Goal: Task Accomplishment & Management: Manage account settings

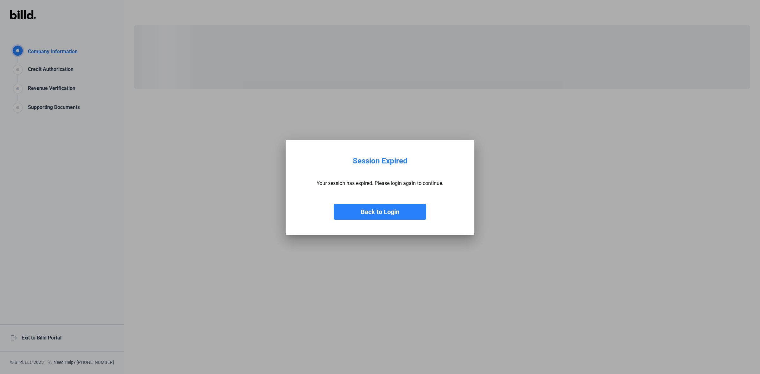
drag, startPoint x: 377, startPoint y: 211, endPoint x: 355, endPoint y: 229, distance: 28.6
click at [377, 211] on button "Back to Login" at bounding box center [380, 212] width 92 height 16
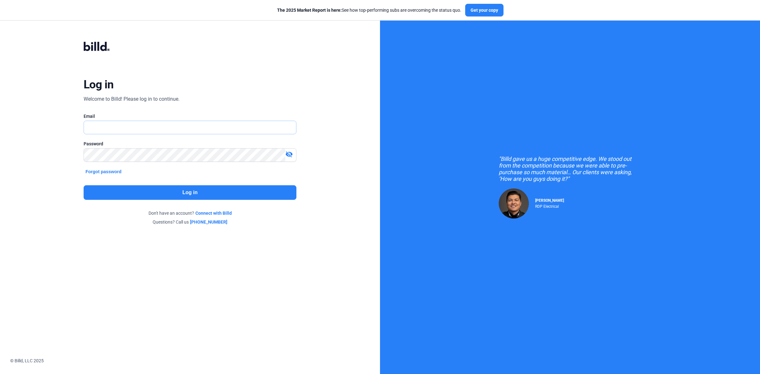
click at [124, 129] on input "text" at bounding box center [190, 127] width 212 height 13
type input "[EMAIL_ADDRESS][DOMAIN_NAME]"
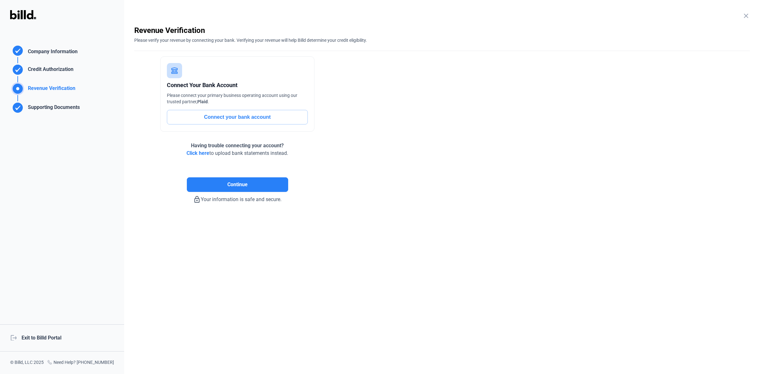
click at [41, 337] on div "logout Exit to Billd Portal" at bounding box center [62, 337] width 124 height 27
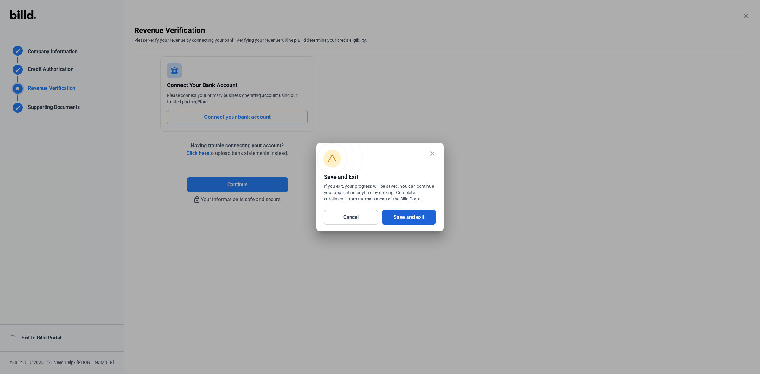
click at [421, 213] on button "Save and exit" at bounding box center [409, 217] width 54 height 15
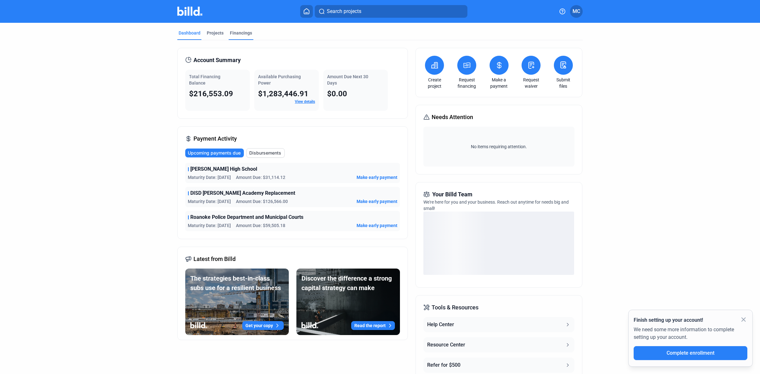
click at [230, 32] on div "Financings" at bounding box center [241, 33] width 22 height 6
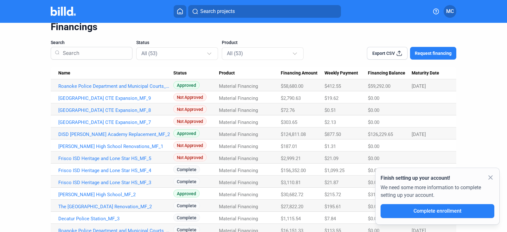
scroll to position [39, 0]
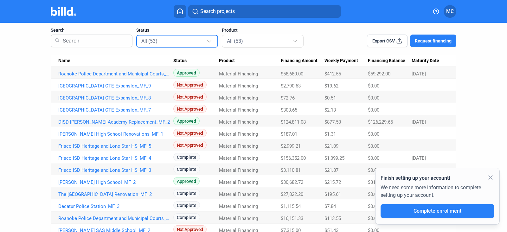
click at [209, 41] on div at bounding box center [209, 38] width 7 height 10
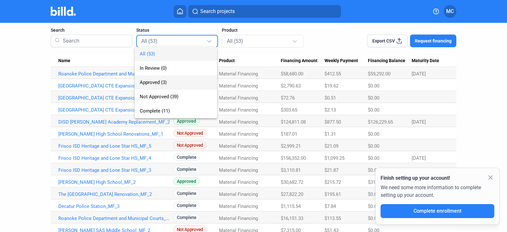
click at [150, 79] on span "Approved (3)" at bounding box center [176, 82] width 72 height 14
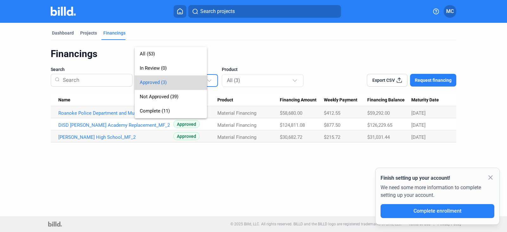
scroll to position [0, 0]
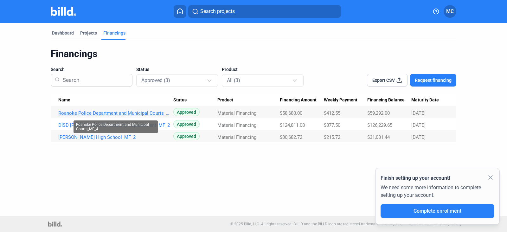
click at [129, 112] on link "Roanoke Police Department and Municipal Courts_MF_4" at bounding box center [115, 113] width 115 height 6
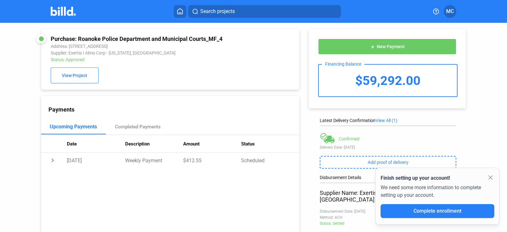
click at [392, 49] on span "New Payment" at bounding box center [390, 46] width 28 height 5
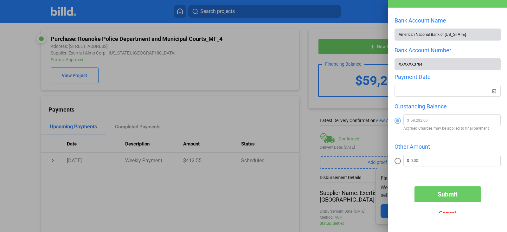
scroll to position [30, 0]
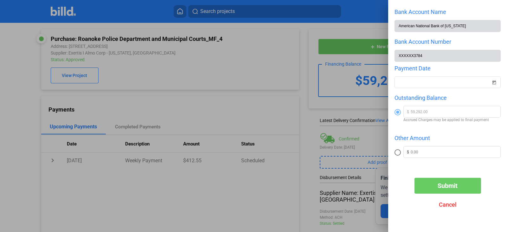
click at [448, 187] on span "Submit" at bounding box center [447, 186] width 20 height 8
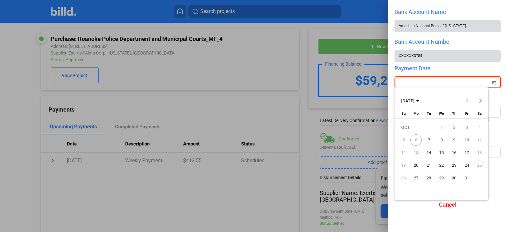
click at [418, 80] on div "New Payment Bank Account Name American National Bank of [US_STATE] Bank Account…" at bounding box center [253, 116] width 507 height 232
click at [412, 140] on span "6" at bounding box center [415, 139] width 11 height 11
click at [431, 140] on span "7" at bounding box center [428, 139] width 11 height 11
type input "[DATE]"
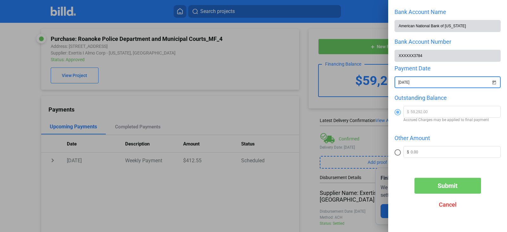
click at [444, 184] on span "Submit" at bounding box center [447, 186] width 20 height 8
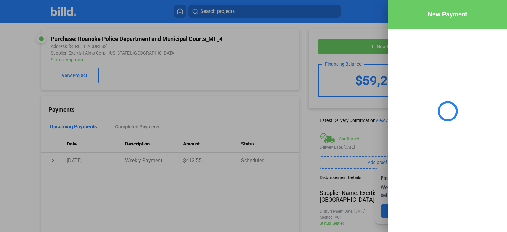
scroll to position [0, 0]
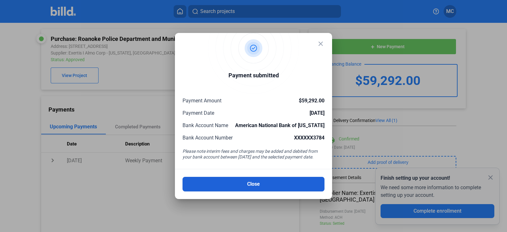
click at [283, 190] on button "Close" at bounding box center [253, 184] width 142 height 15
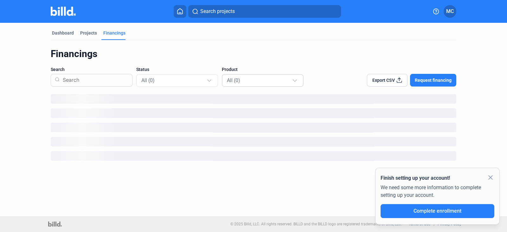
click at [286, 79] on div "All (0)" at bounding box center [259, 80] width 65 height 8
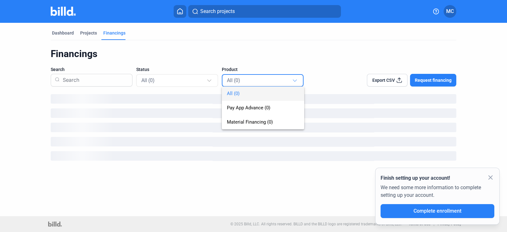
click at [183, 79] on div at bounding box center [253, 116] width 507 height 232
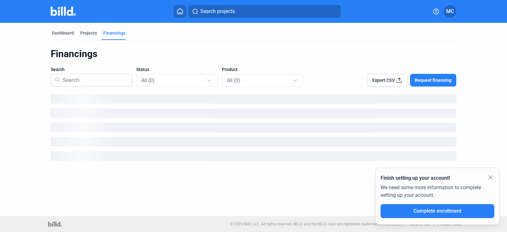
click at [489, 178] on mat-icon "close" at bounding box center [490, 178] width 8 height 8
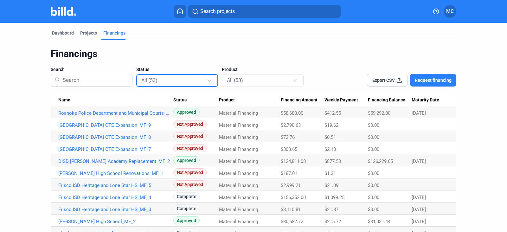
click at [207, 78] on div at bounding box center [209, 80] width 4 height 4
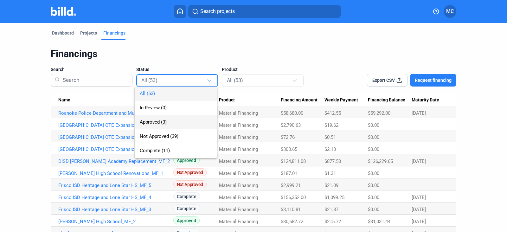
click at [155, 123] on span "Approved (3)" at bounding box center [153, 122] width 27 height 6
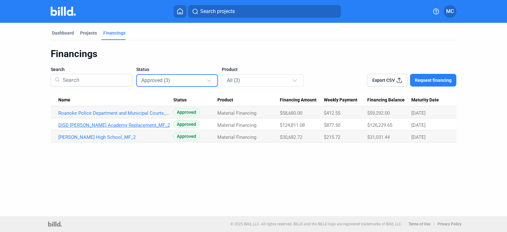
click at [68, 125] on link "DISD [PERSON_NAME] Academy Replacement_MF_2" at bounding box center [115, 125] width 115 height 6
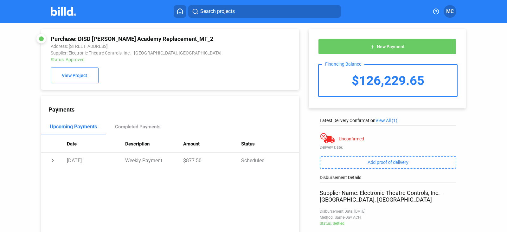
click at [385, 45] on span "New Payment" at bounding box center [390, 46] width 28 height 5
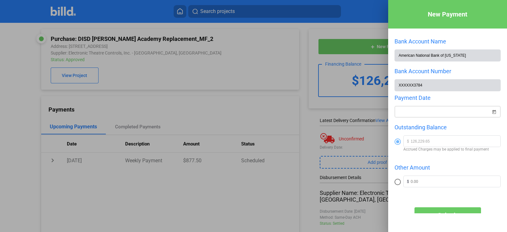
click at [424, 113] on div "New Payment Bank Account Name American National Bank of [US_STATE] Bank Account…" at bounding box center [253, 116] width 507 height 232
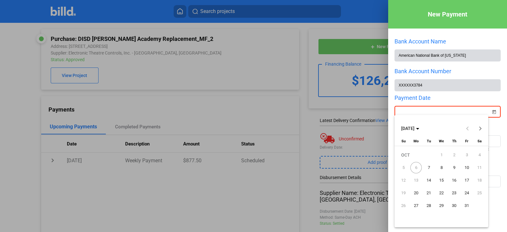
click at [430, 170] on span "7" at bounding box center [428, 167] width 11 height 11
type input "[DATE]"
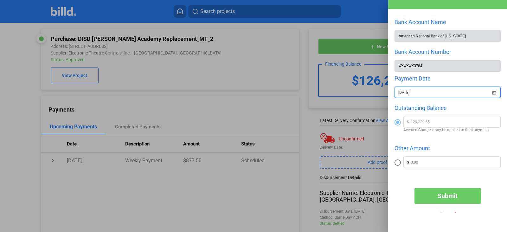
scroll to position [30, 0]
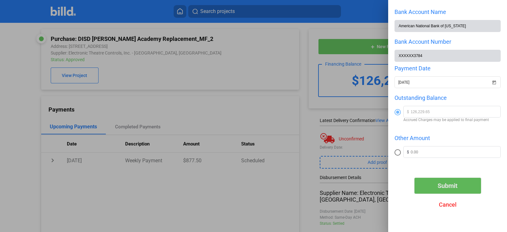
click at [443, 186] on span "Submit" at bounding box center [447, 186] width 20 height 8
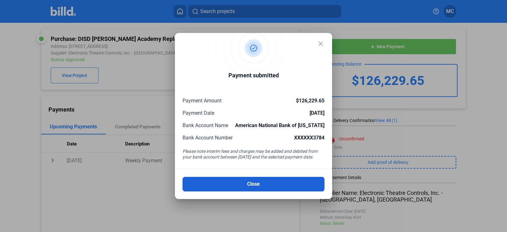
click at [259, 185] on button "Close" at bounding box center [253, 184] width 142 height 15
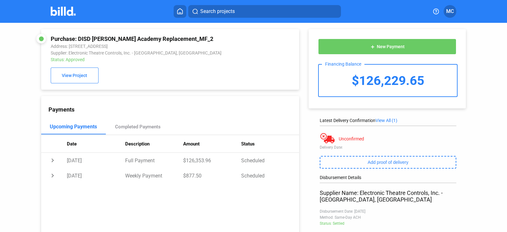
click at [379, 48] on span "New Payment" at bounding box center [390, 46] width 28 height 5
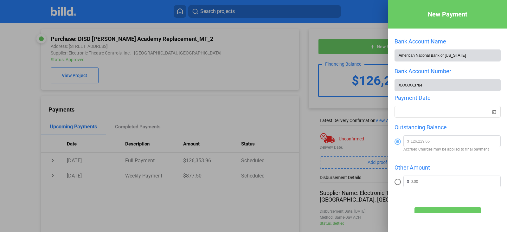
click at [244, 48] on div at bounding box center [253, 116] width 507 height 232
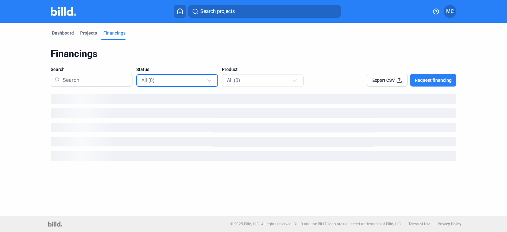
click at [207, 80] on div at bounding box center [209, 78] width 7 height 10
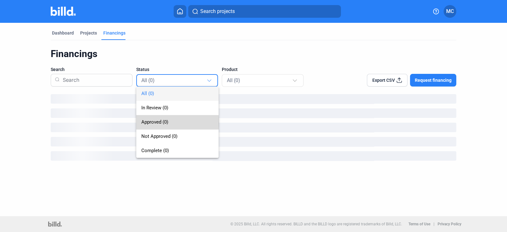
click at [146, 123] on span "Approved (0)" at bounding box center [154, 122] width 27 height 6
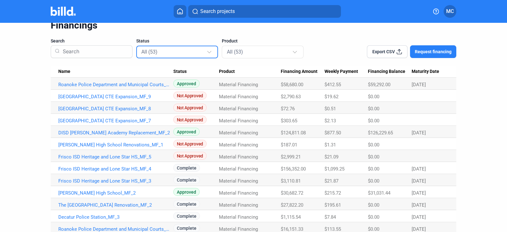
scroll to position [39, 0]
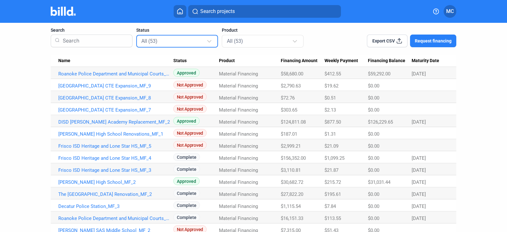
click at [200, 39] on div "All (53)" at bounding box center [173, 41] width 65 height 8
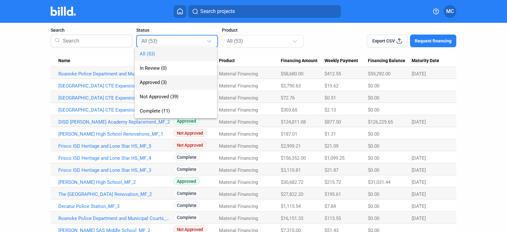
click at [150, 84] on span "Approved (3)" at bounding box center [153, 82] width 27 height 6
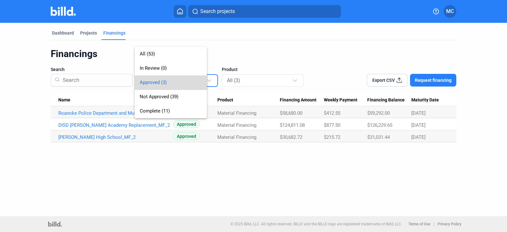
scroll to position [0, 0]
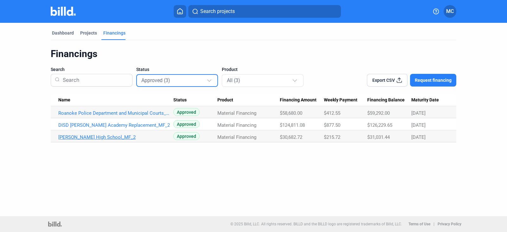
click at [93, 139] on link "[PERSON_NAME] High School_MF_2" at bounding box center [115, 137] width 115 height 6
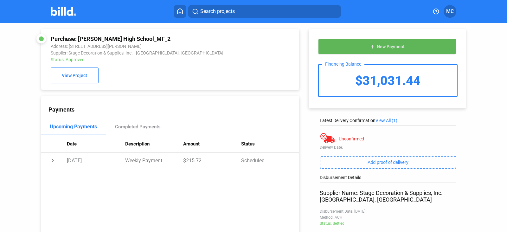
click at [379, 42] on button "add New Payment" at bounding box center [387, 47] width 138 height 16
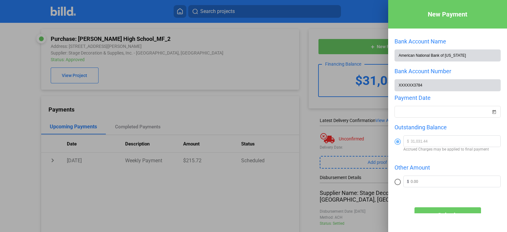
scroll to position [30, 0]
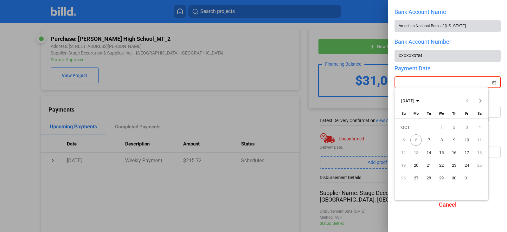
click at [414, 79] on div "New Payment Bank Account Name American National Bank of [US_STATE] Bank Account…" at bounding box center [253, 116] width 507 height 232
click at [429, 142] on span "7" at bounding box center [428, 139] width 11 height 11
type input "[DATE]"
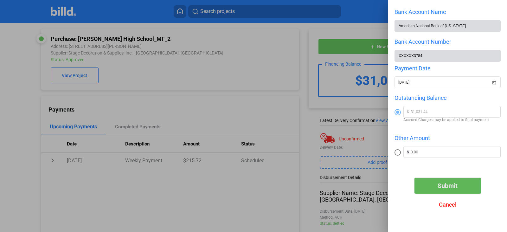
click at [446, 185] on span "Submit" at bounding box center [447, 186] width 20 height 8
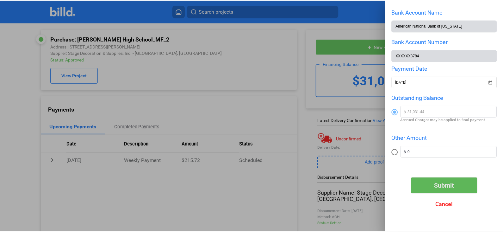
scroll to position [0, 0]
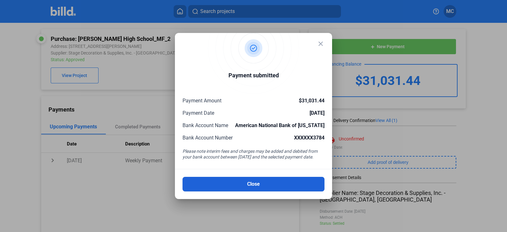
click at [279, 183] on button "Close" at bounding box center [253, 184] width 142 height 15
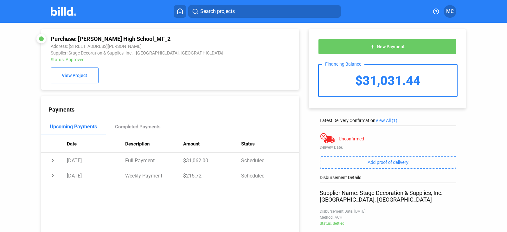
click at [445, 12] on button "MC" at bounding box center [449, 11] width 13 height 13
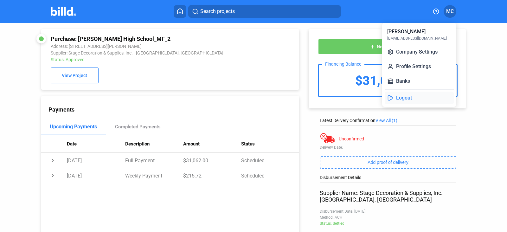
click at [403, 96] on button "Logout" at bounding box center [418, 98] width 69 height 13
